Goal: Find contact information: Find contact information

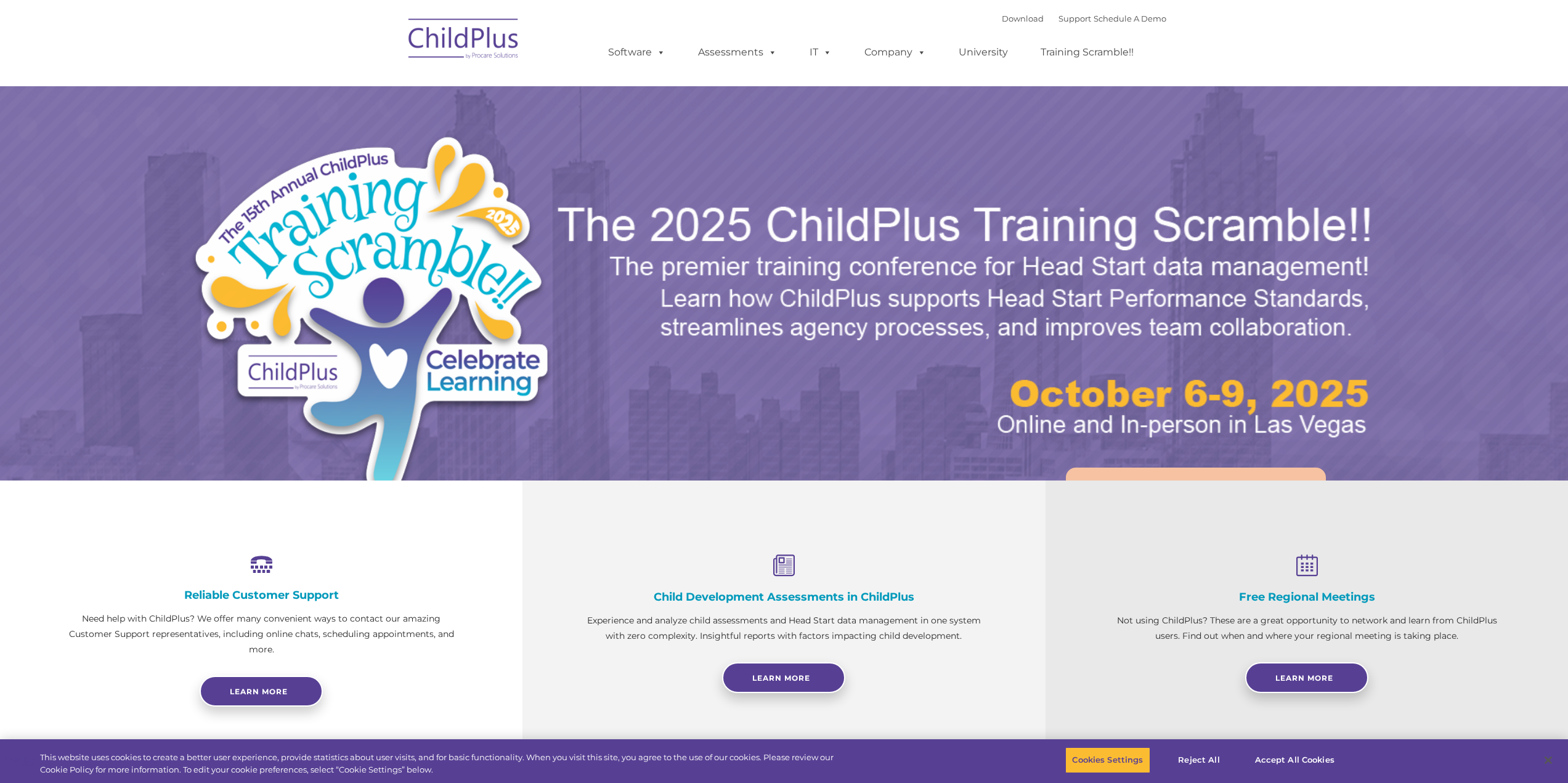
select select "MEDIUM"
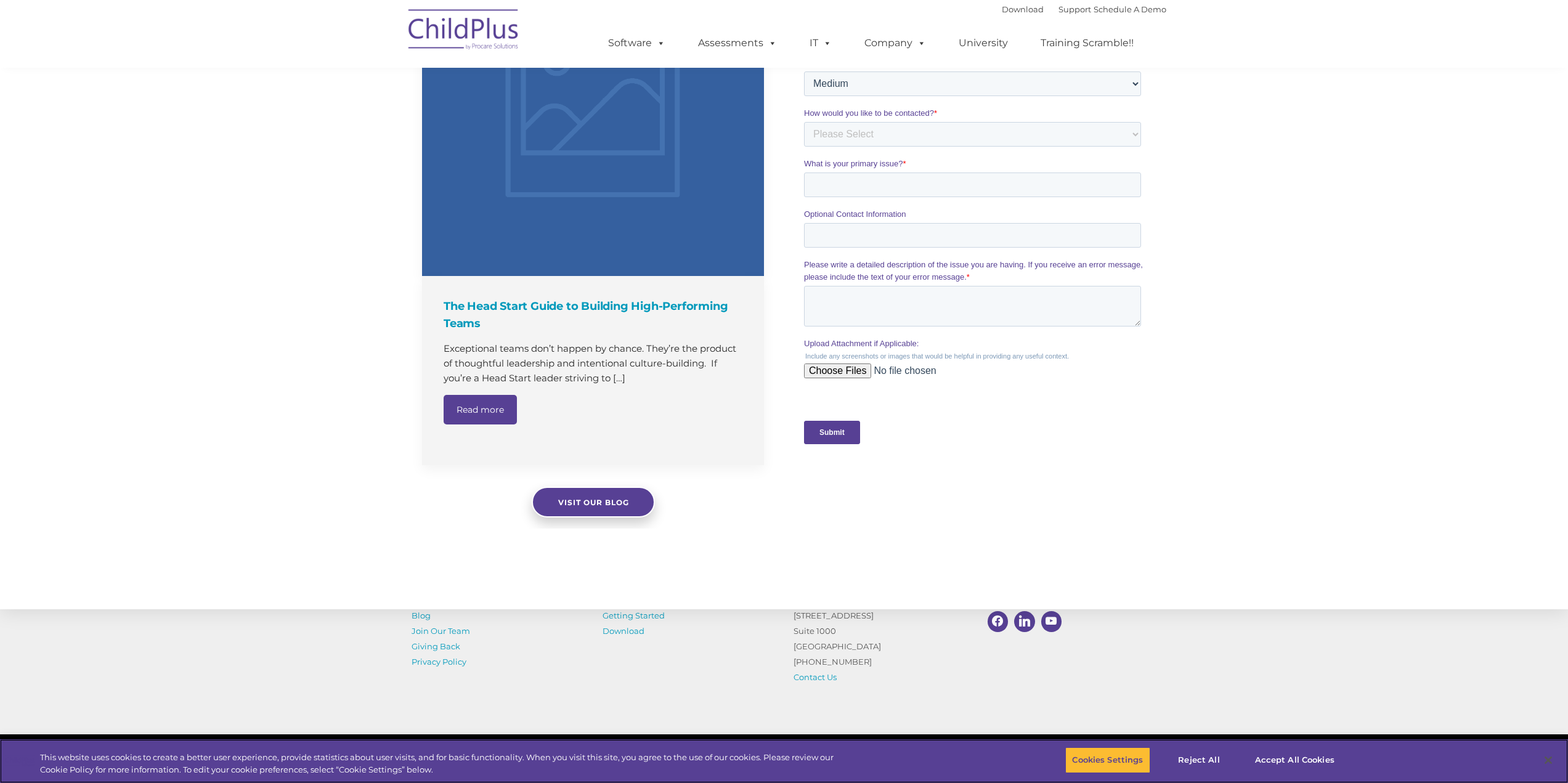
scroll to position [1015, 0]
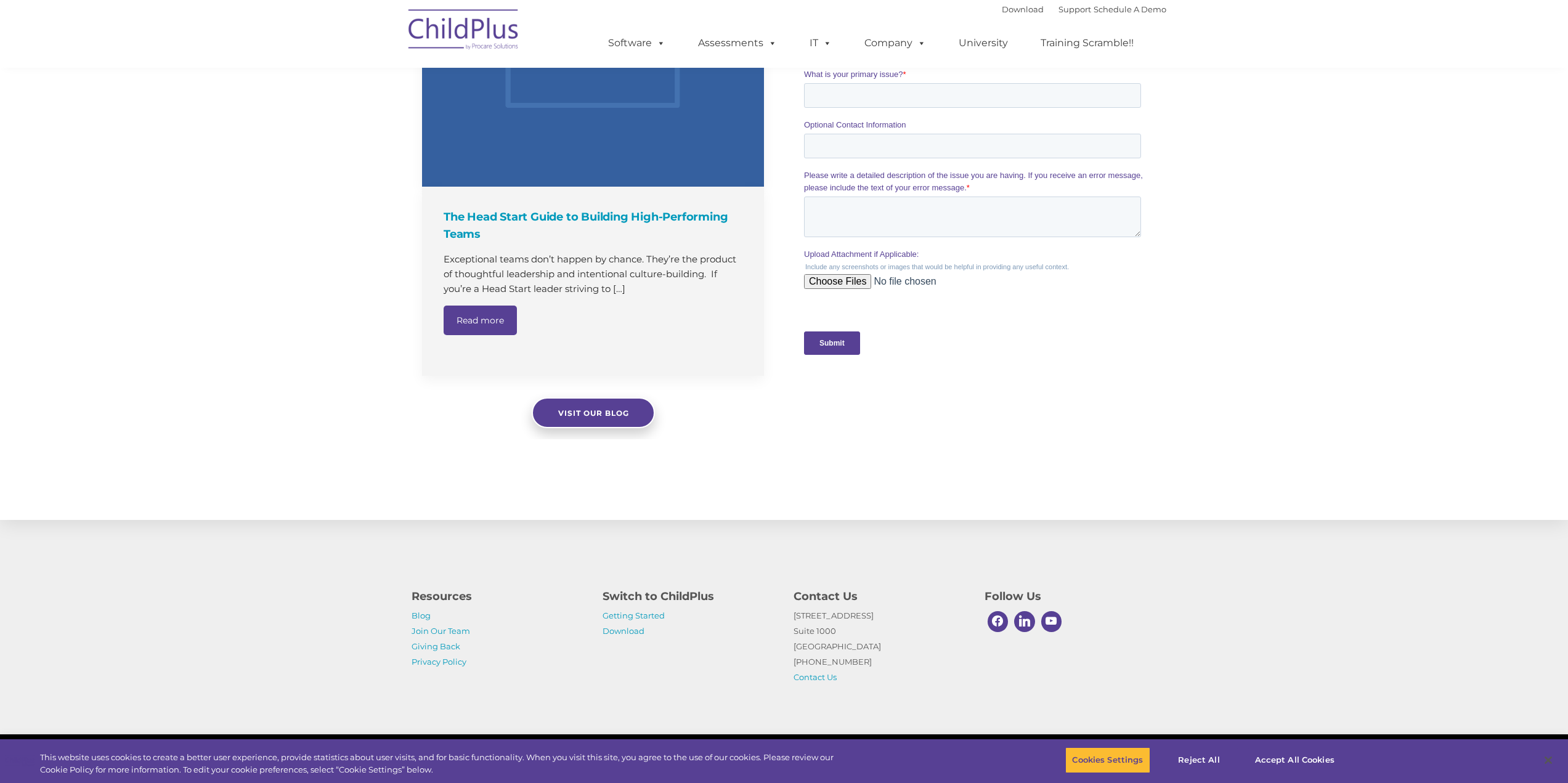
click at [815, 682] on p "1040 Crown Pointe Pkwy Suite 1000 Atlanta, GA 30338 (800) 888-6674 Contact Us" at bounding box center [880, 647] width 173 height 77
click at [813, 674] on link "Contact Us" at bounding box center [815, 677] width 43 height 10
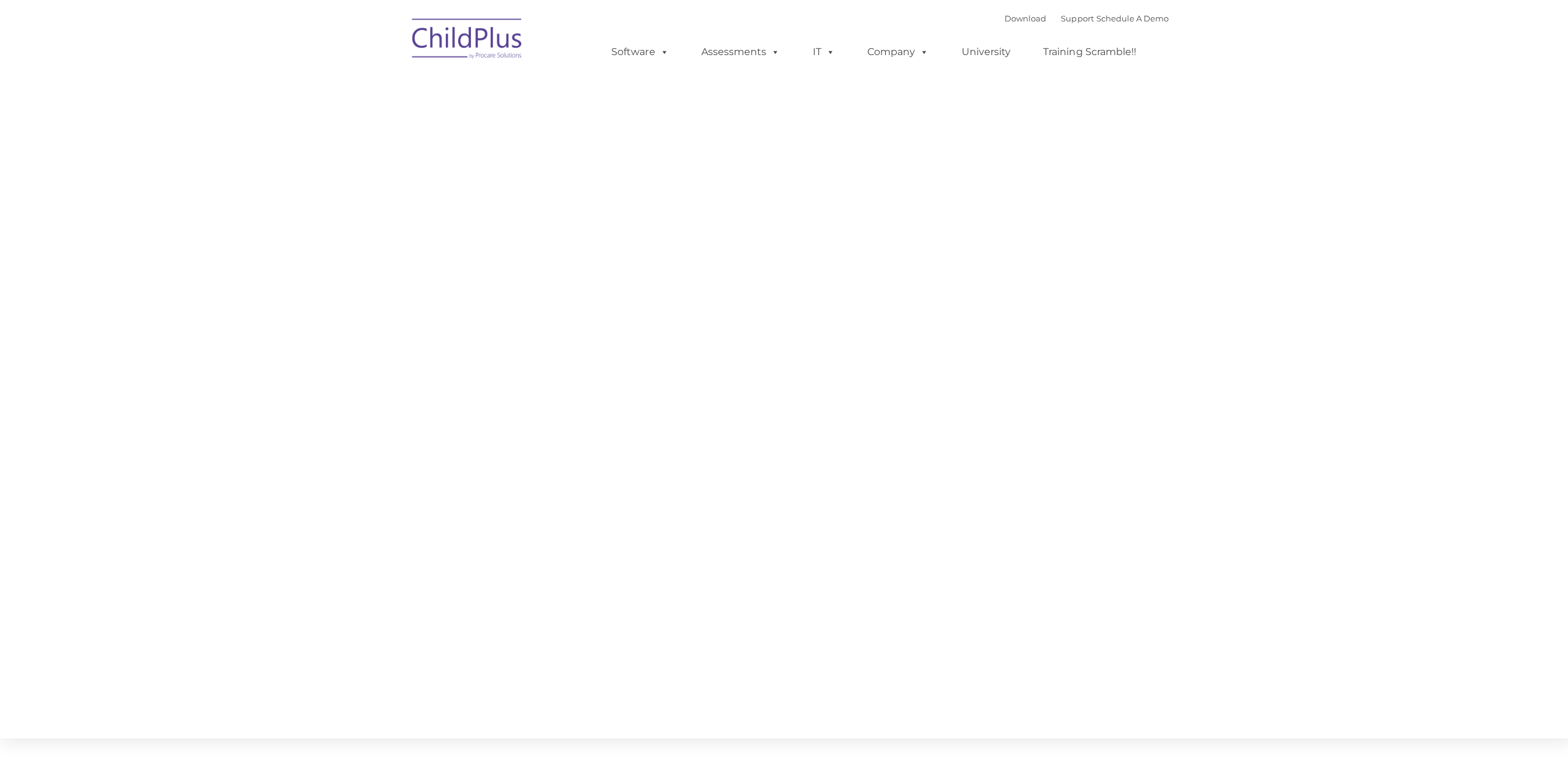
type input ""
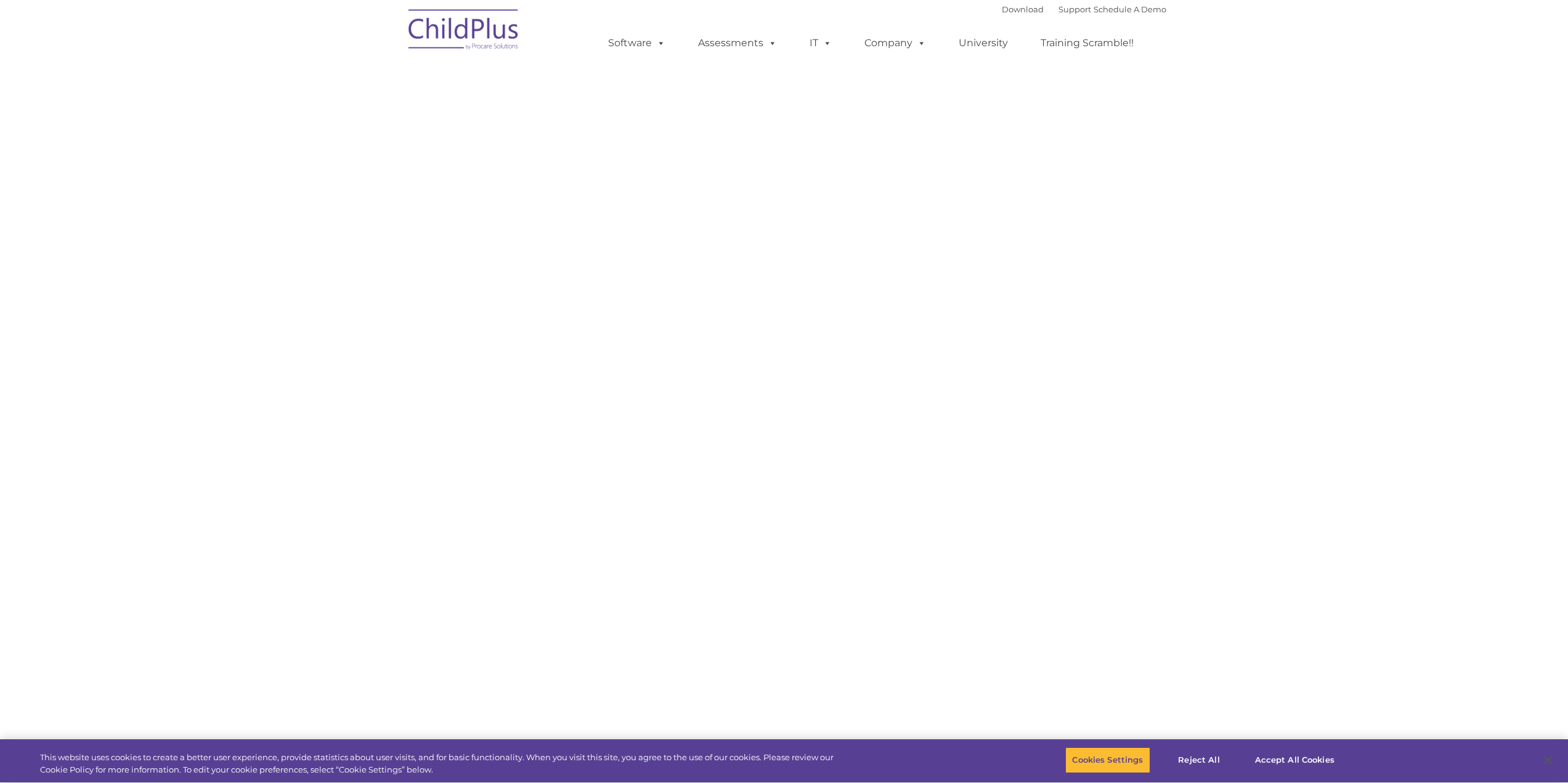
select select "MEDIUM"
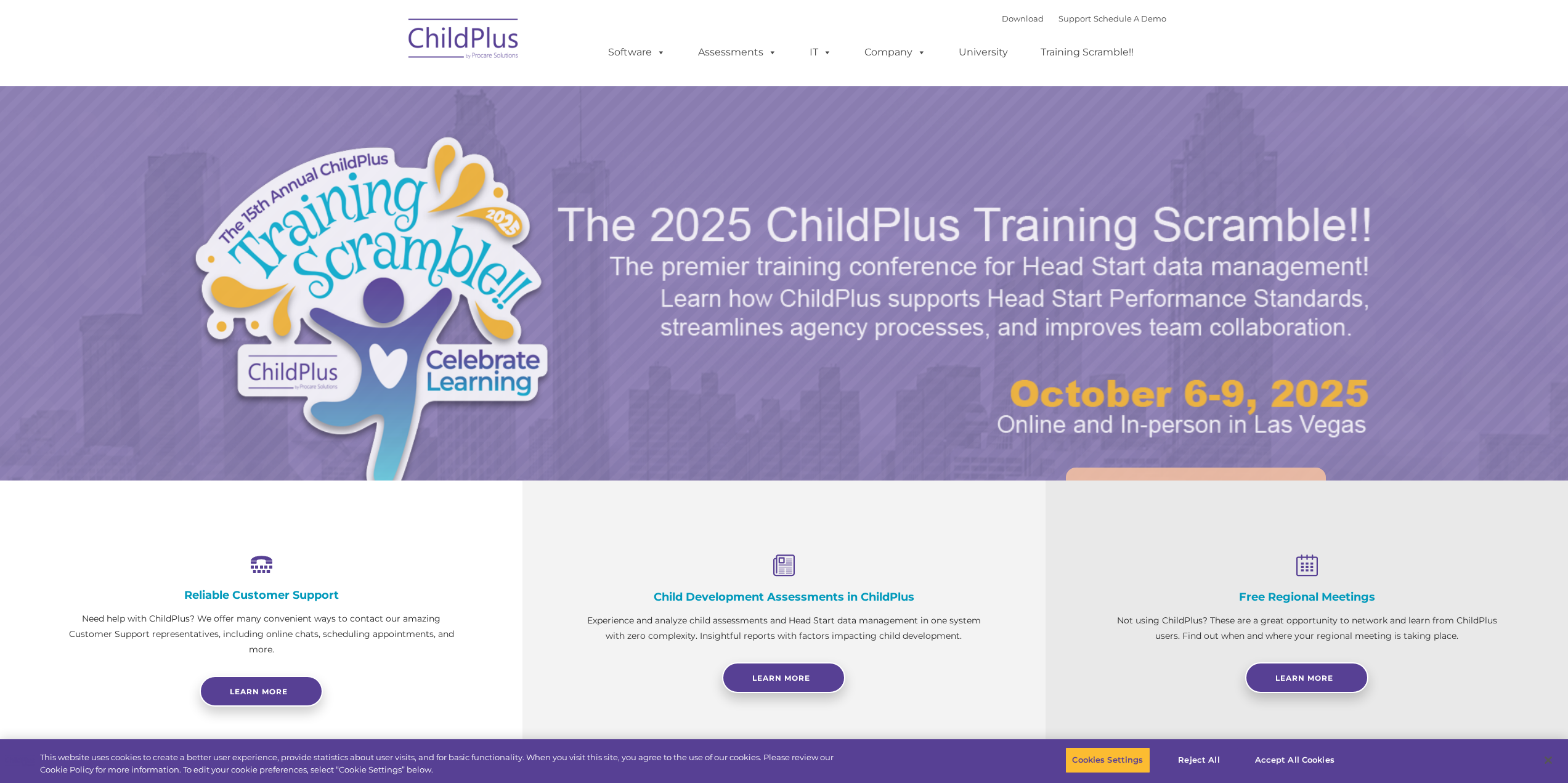
select select "MEDIUM"
